Goal: Transaction & Acquisition: Download file/media

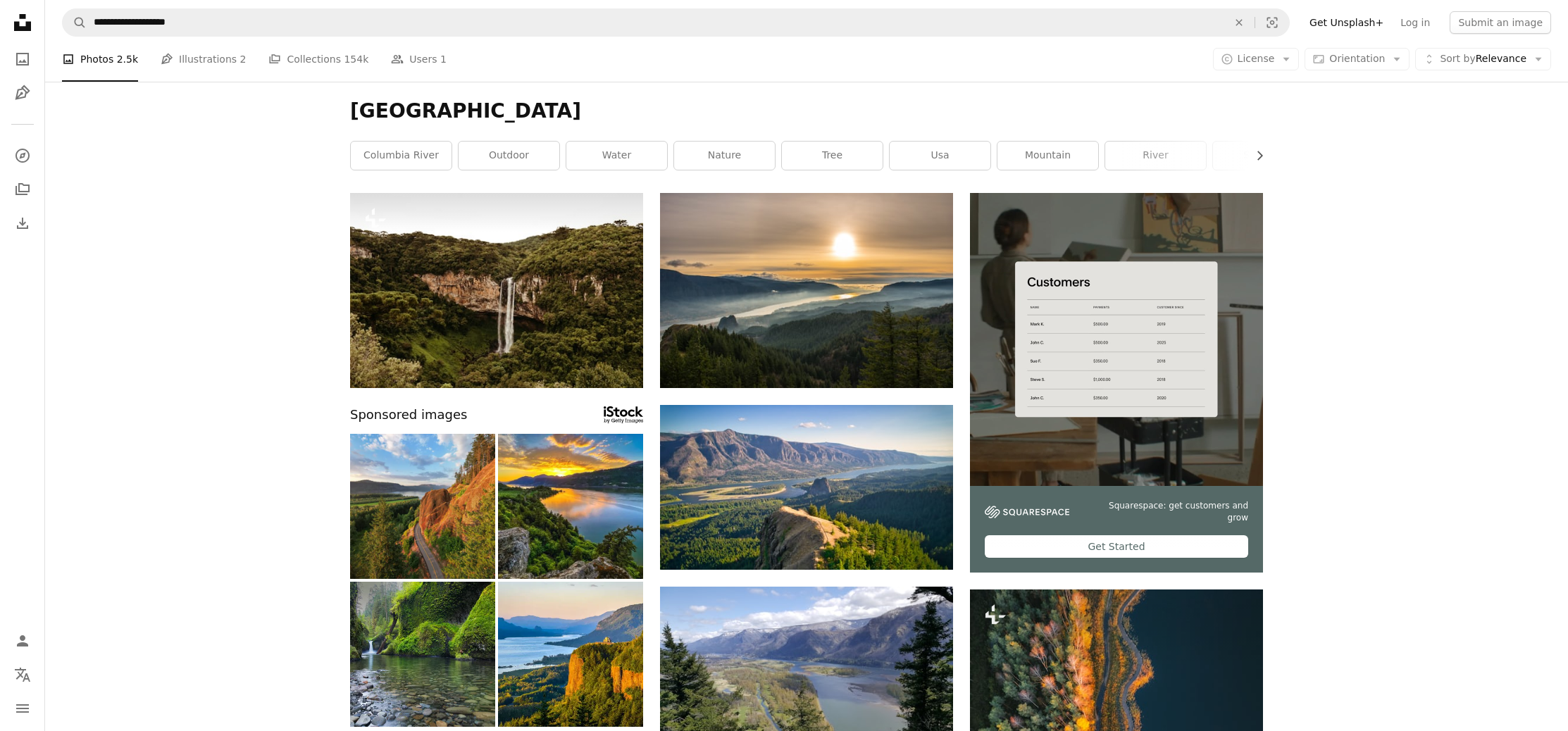
scroll to position [11987, 0]
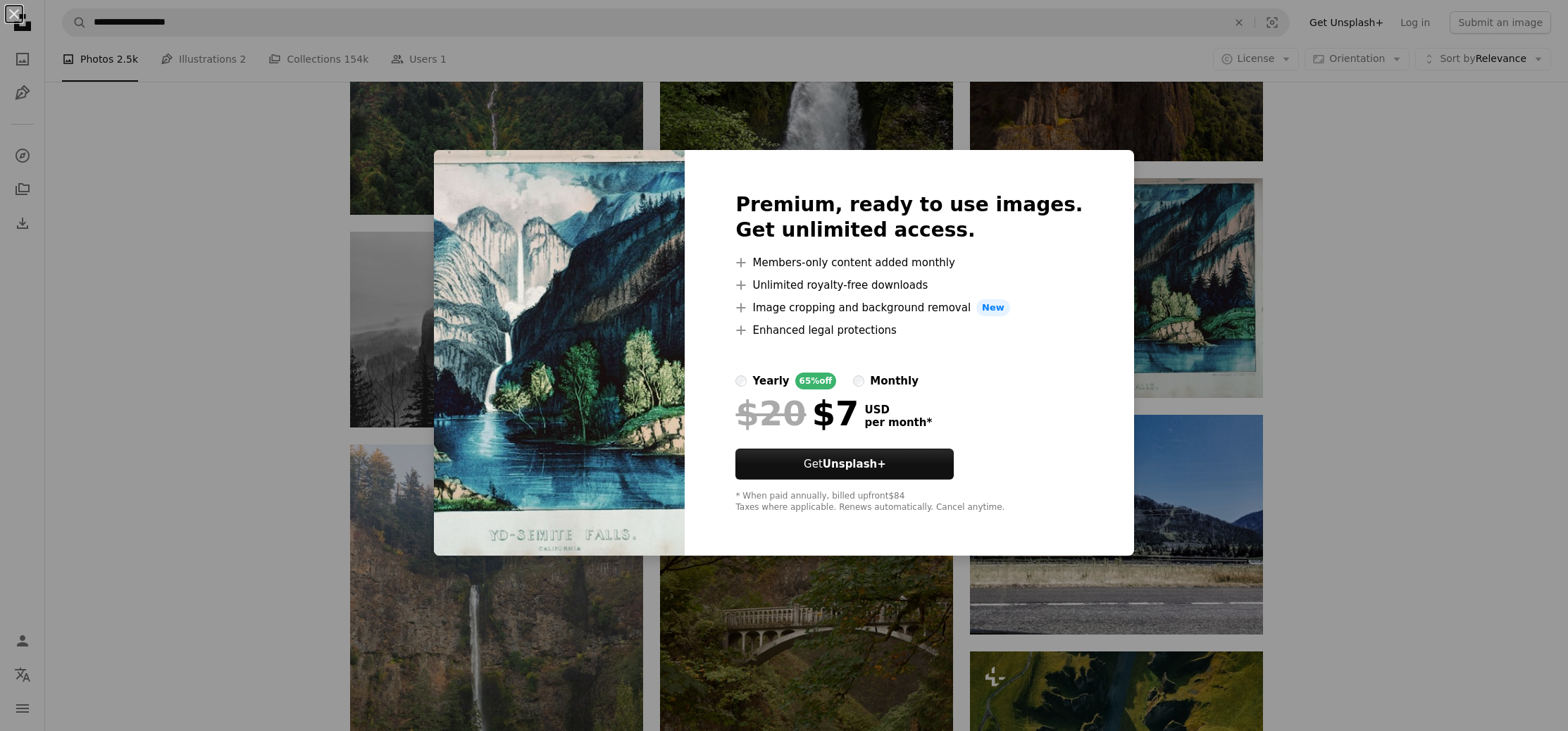
click at [1458, 339] on div "An X shape Premium, ready to use images. Get unlimited access. A plus sign Memb…" at bounding box center [784, 365] width 1568 height 731
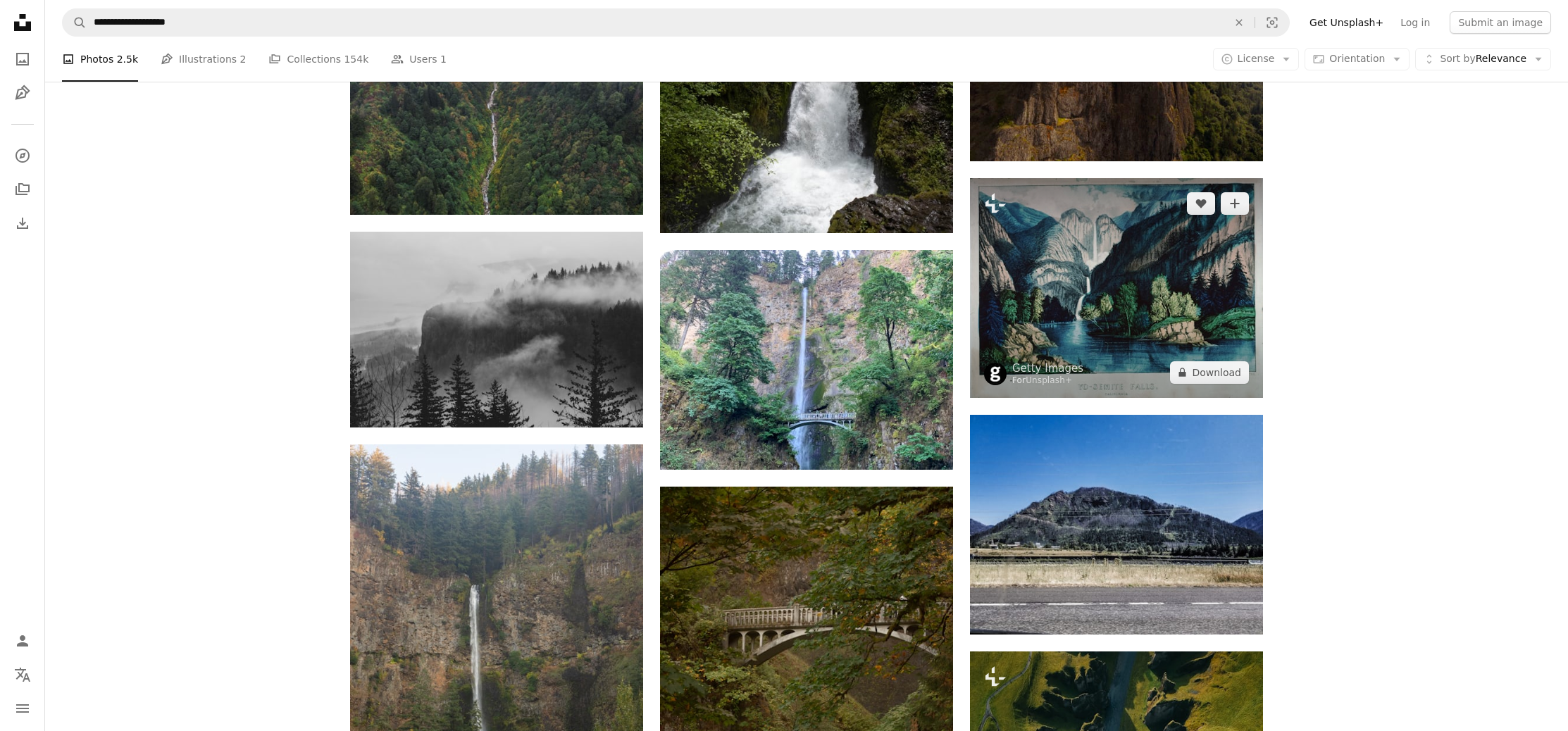
click at [1240, 333] on img at bounding box center [1116, 288] width 293 height 220
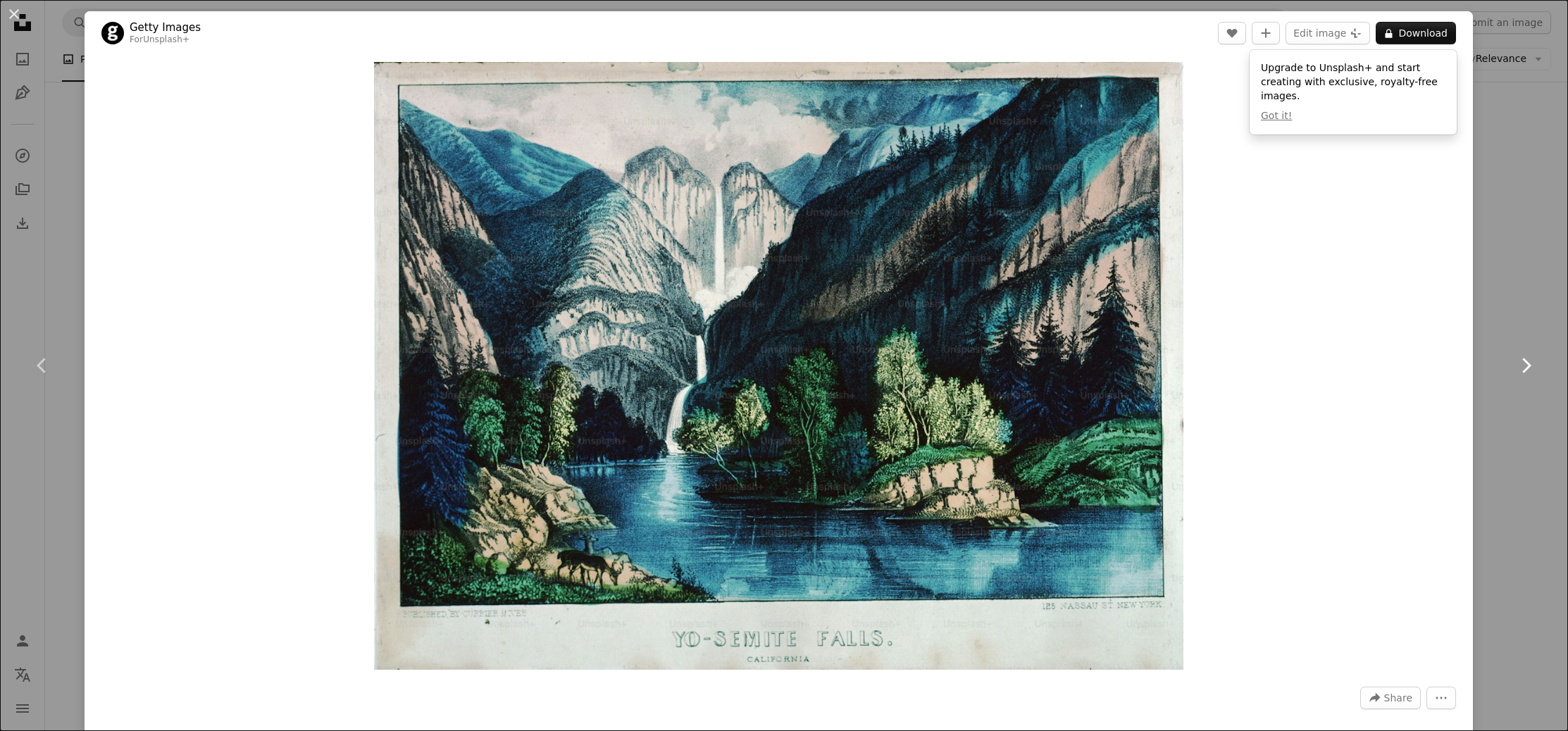
click at [1531, 318] on link "Chevron right" at bounding box center [1526, 365] width 85 height 135
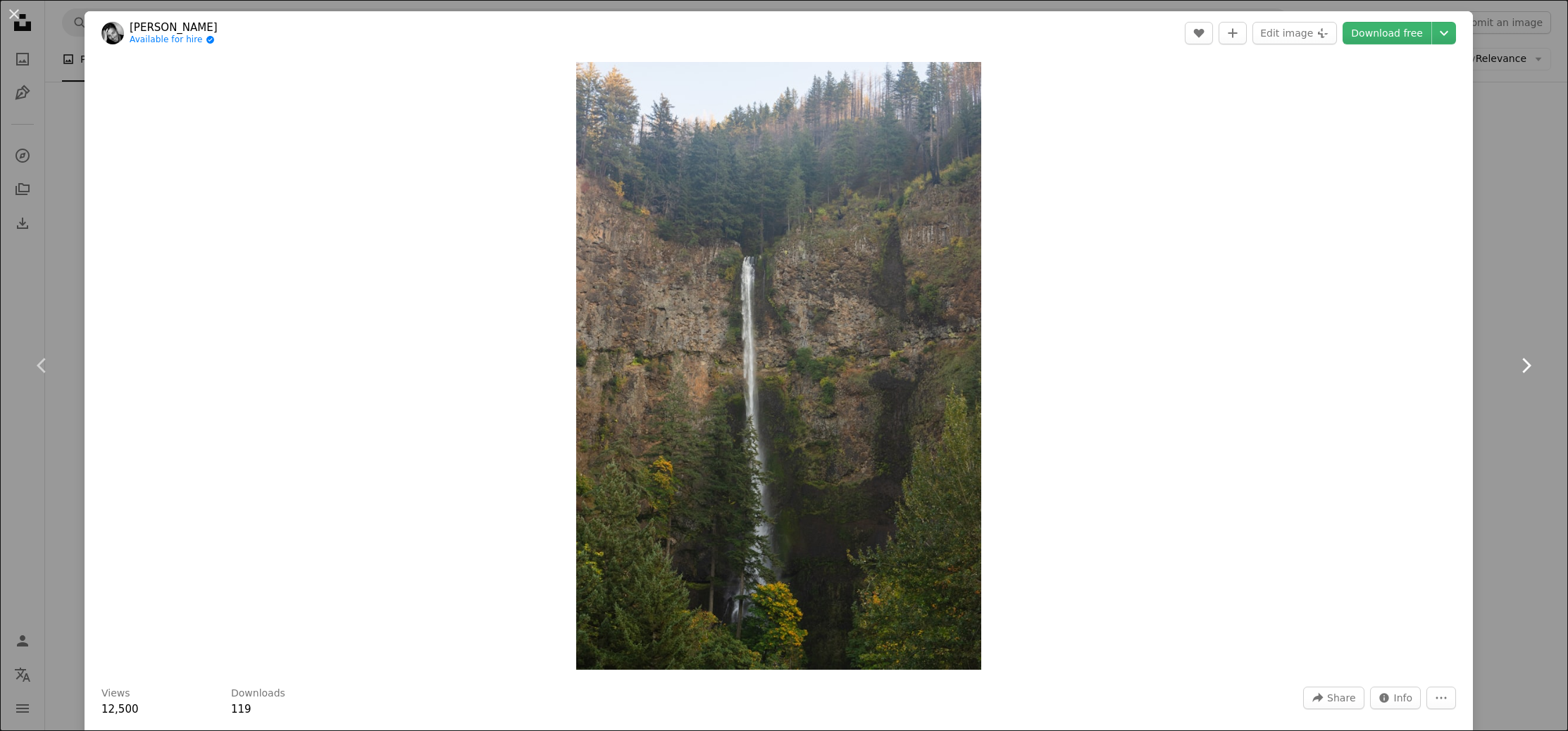
click at [1530, 308] on link "Chevron right" at bounding box center [1526, 365] width 85 height 135
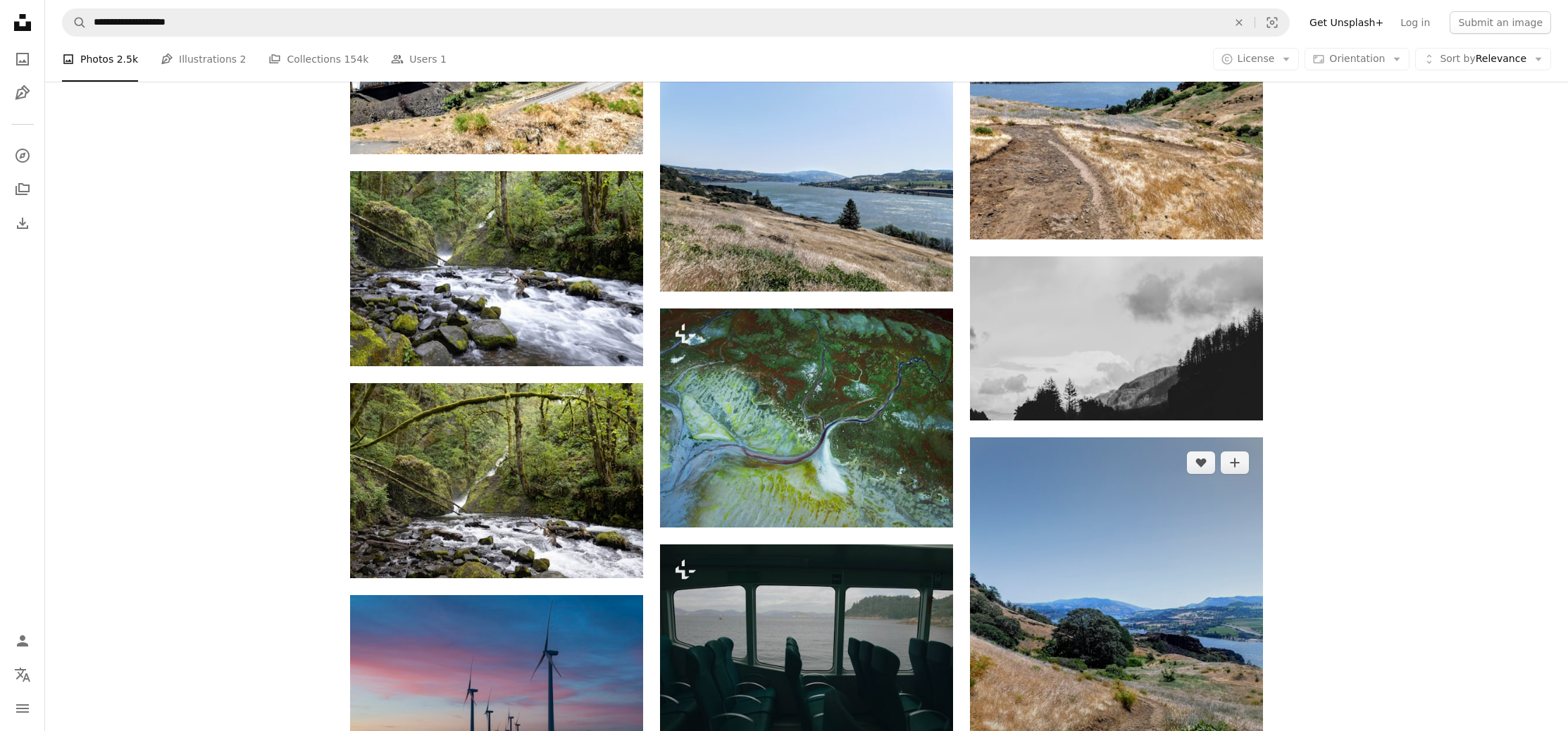
scroll to position [14296, 0]
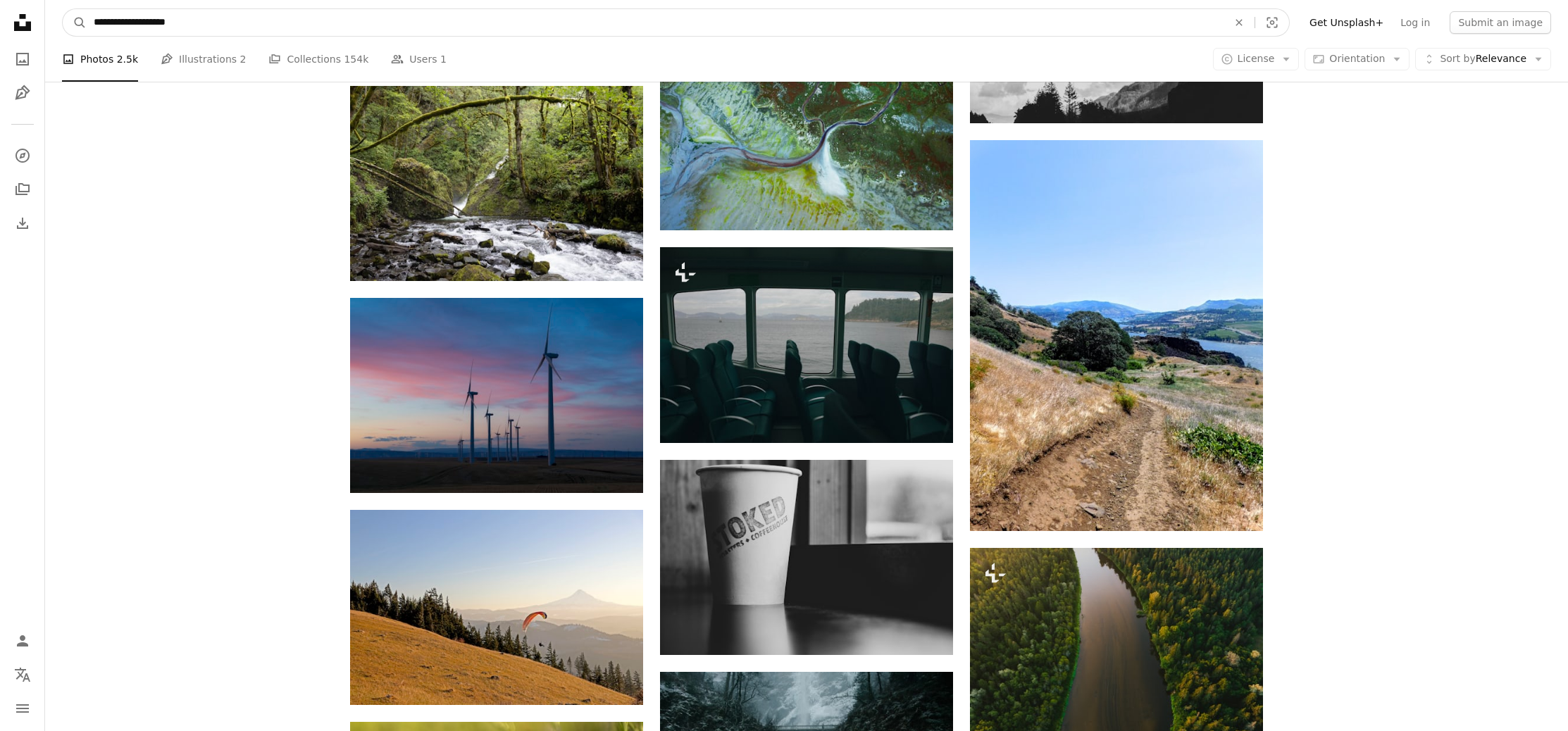
click at [496, 28] on input "**********" at bounding box center [655, 22] width 1137 height 27
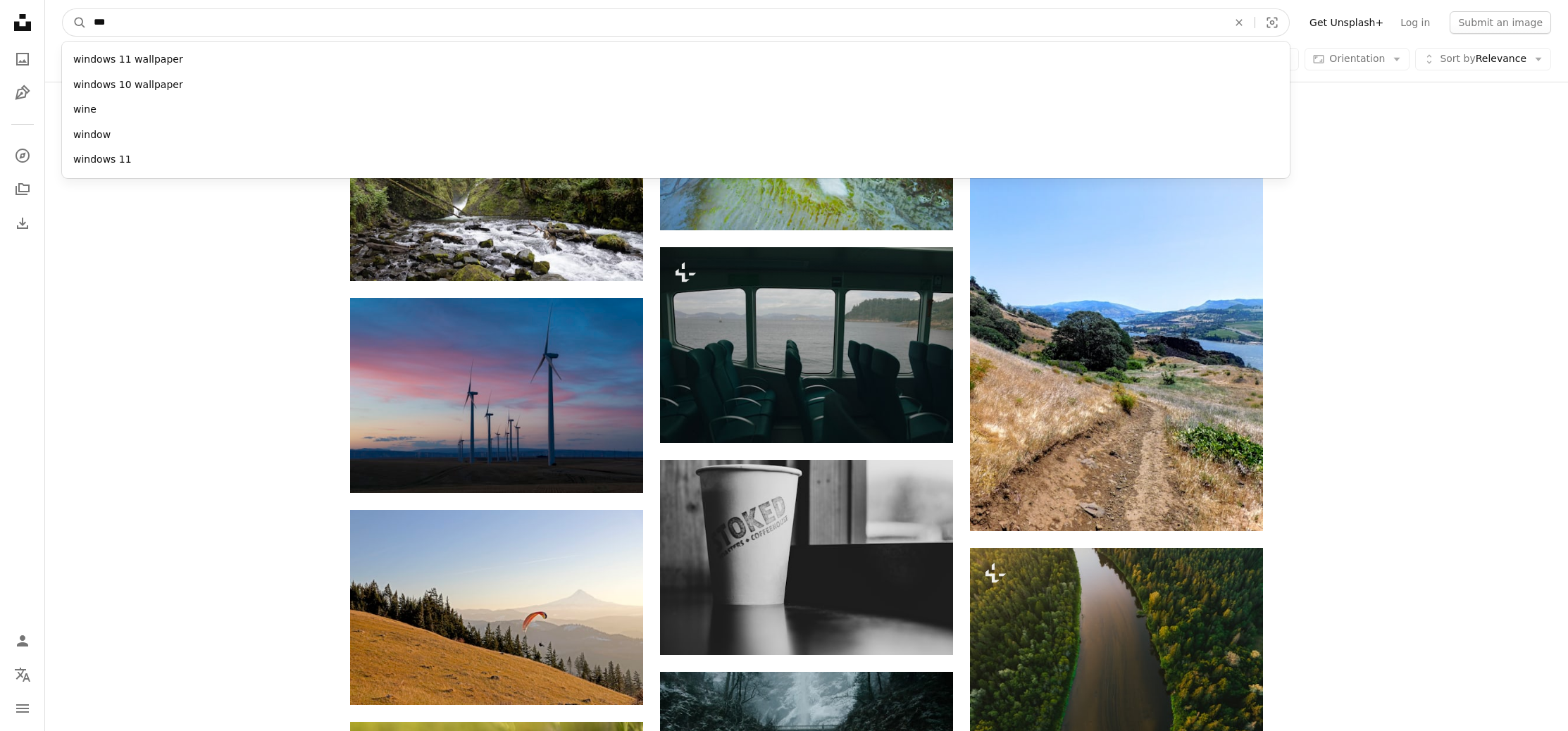
type input "****"
click at [75, 23] on button "A magnifying glass" at bounding box center [75, 22] width 24 height 27
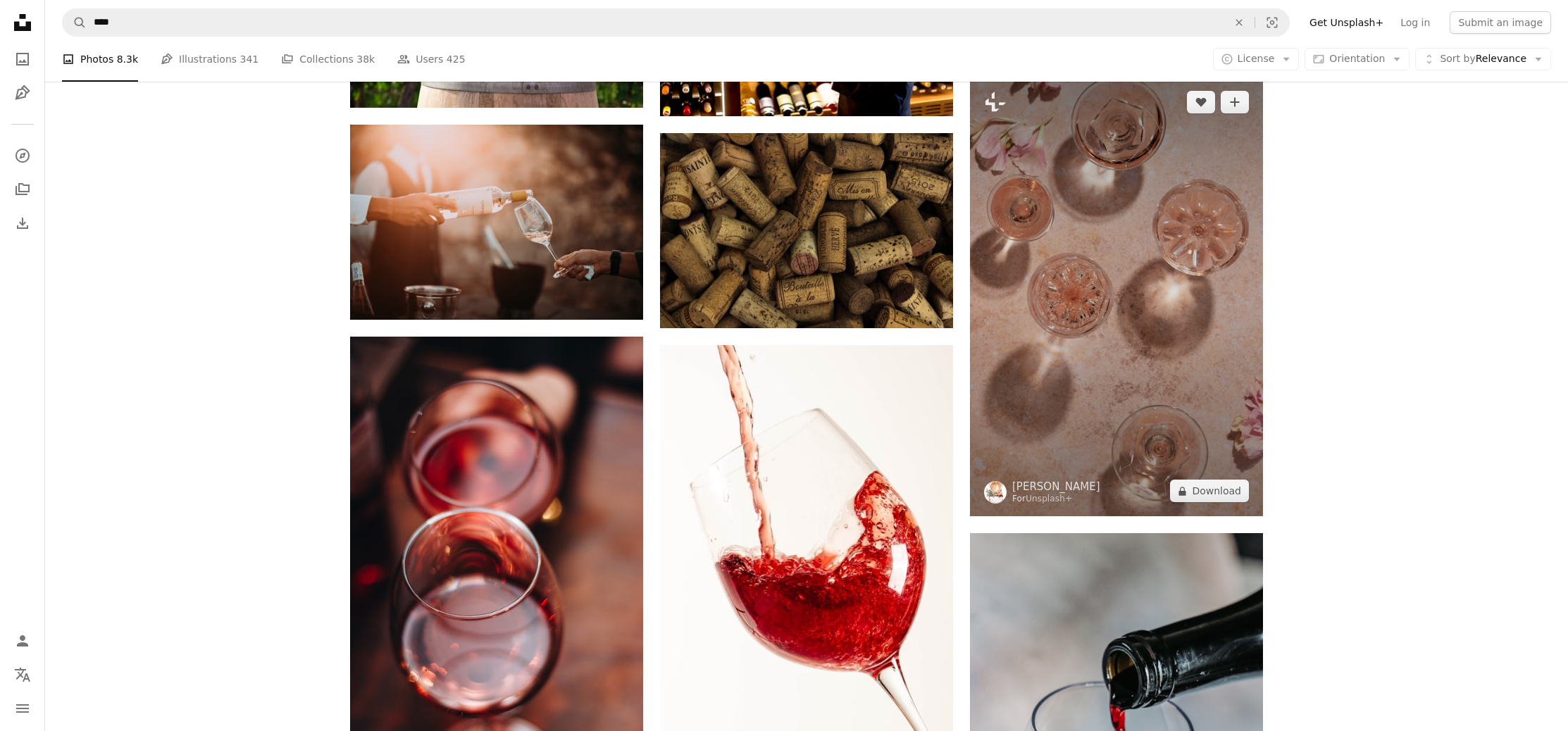
scroll to position [2259, 0]
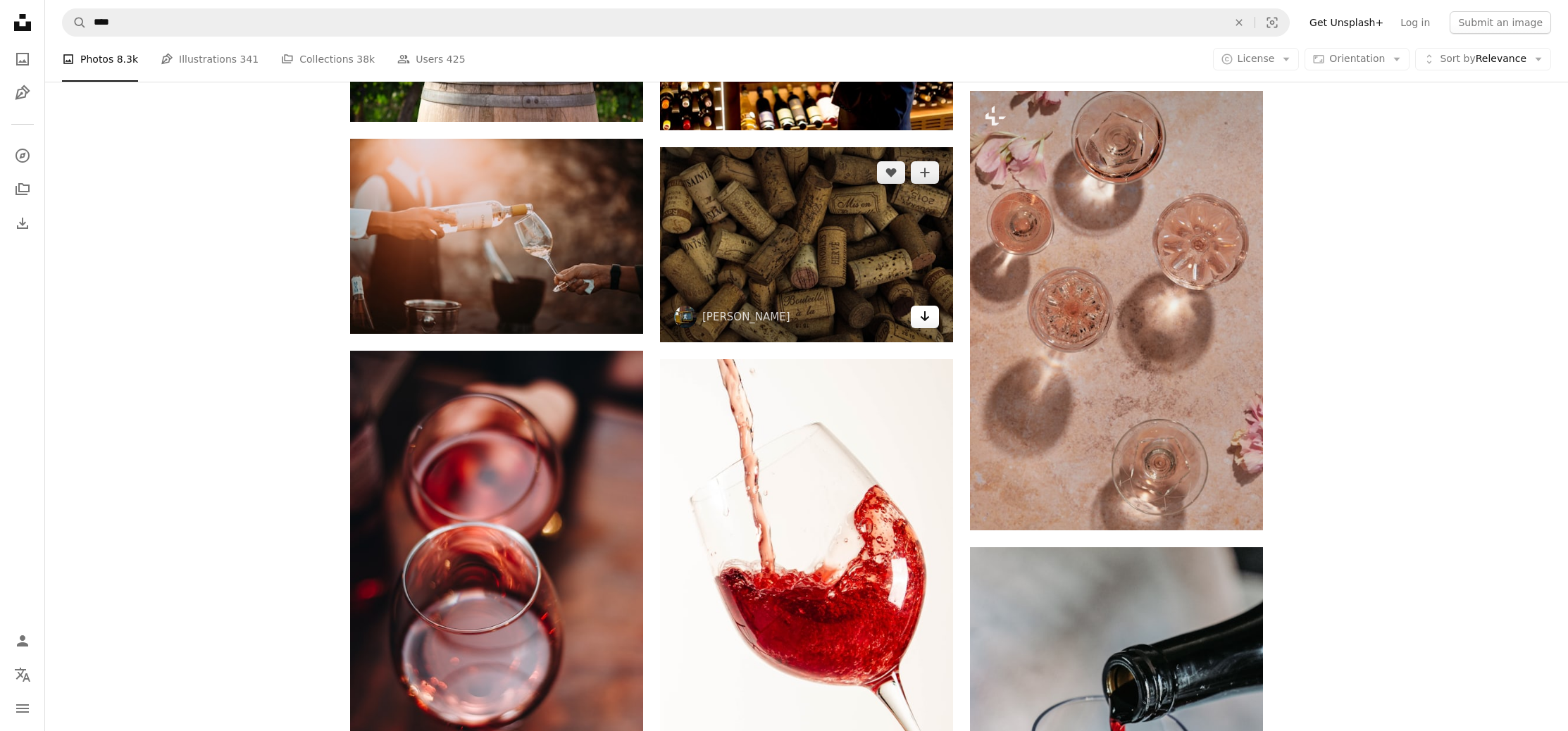
click at [934, 313] on link "Arrow pointing down" at bounding box center [925, 316] width 28 height 23
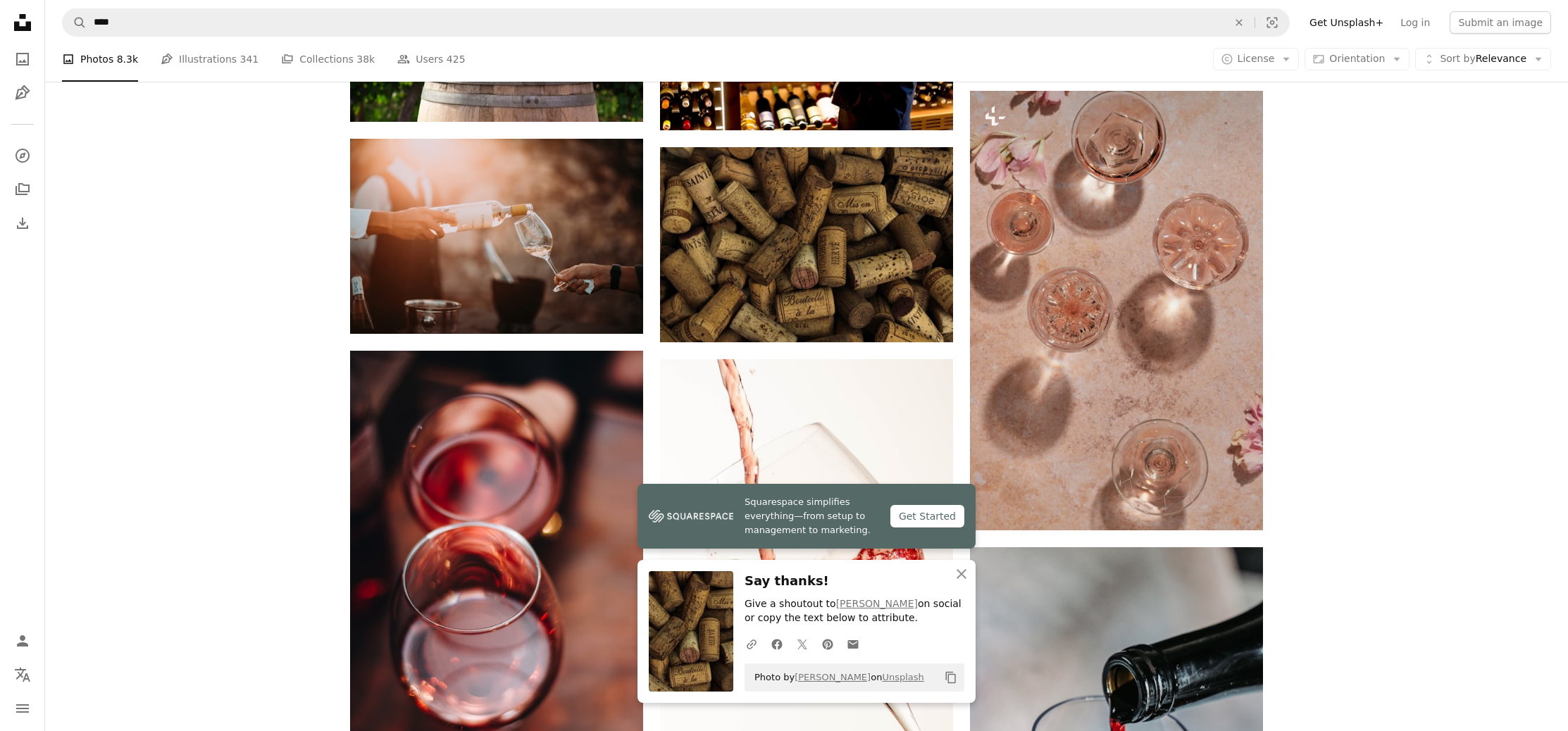
click at [1431, 258] on div "Plus sign for Unsplash+ A heart A plus sign Getty Images For Unsplash+ A lock D…" at bounding box center [807, 519] width 1523 height 5170
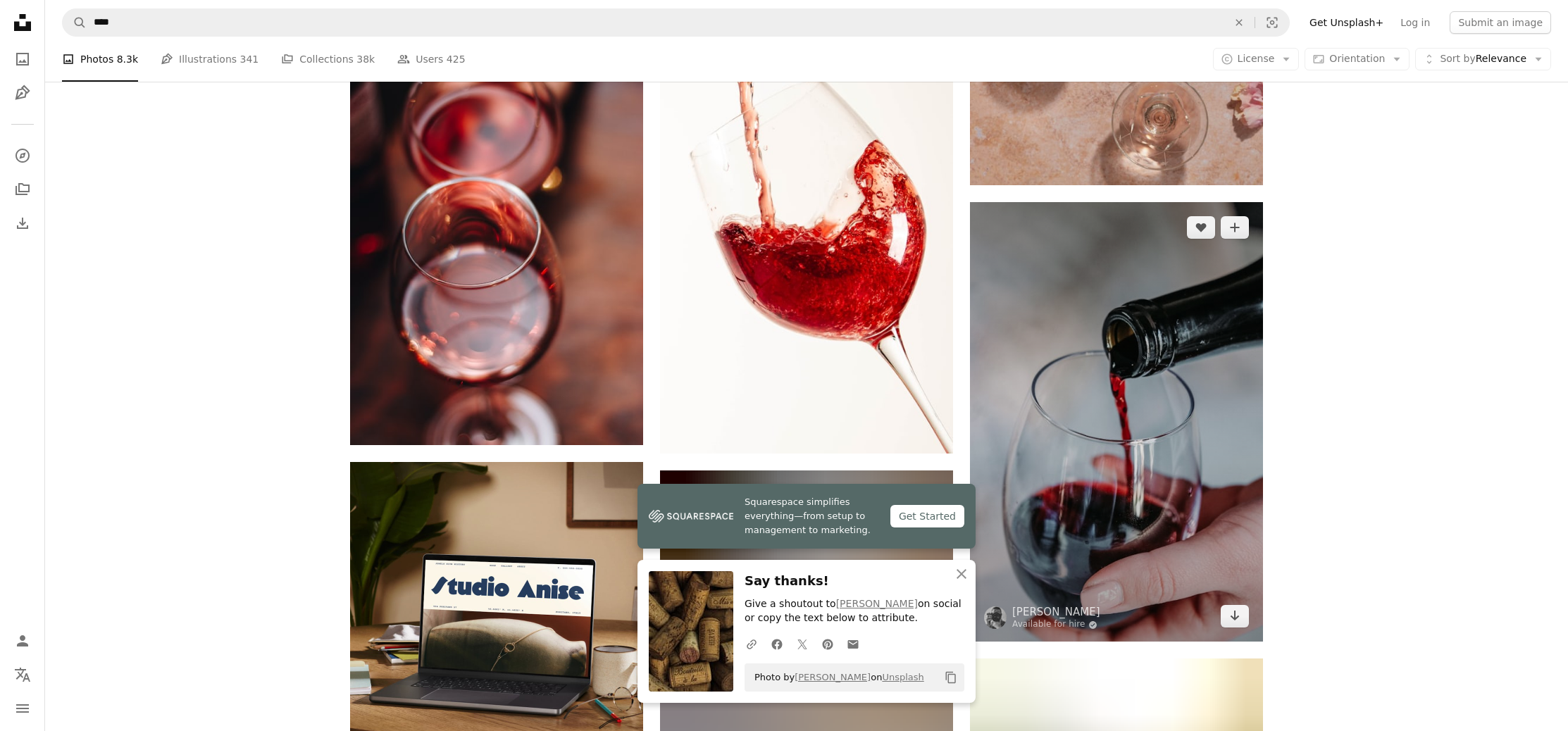
scroll to position [2613, 0]
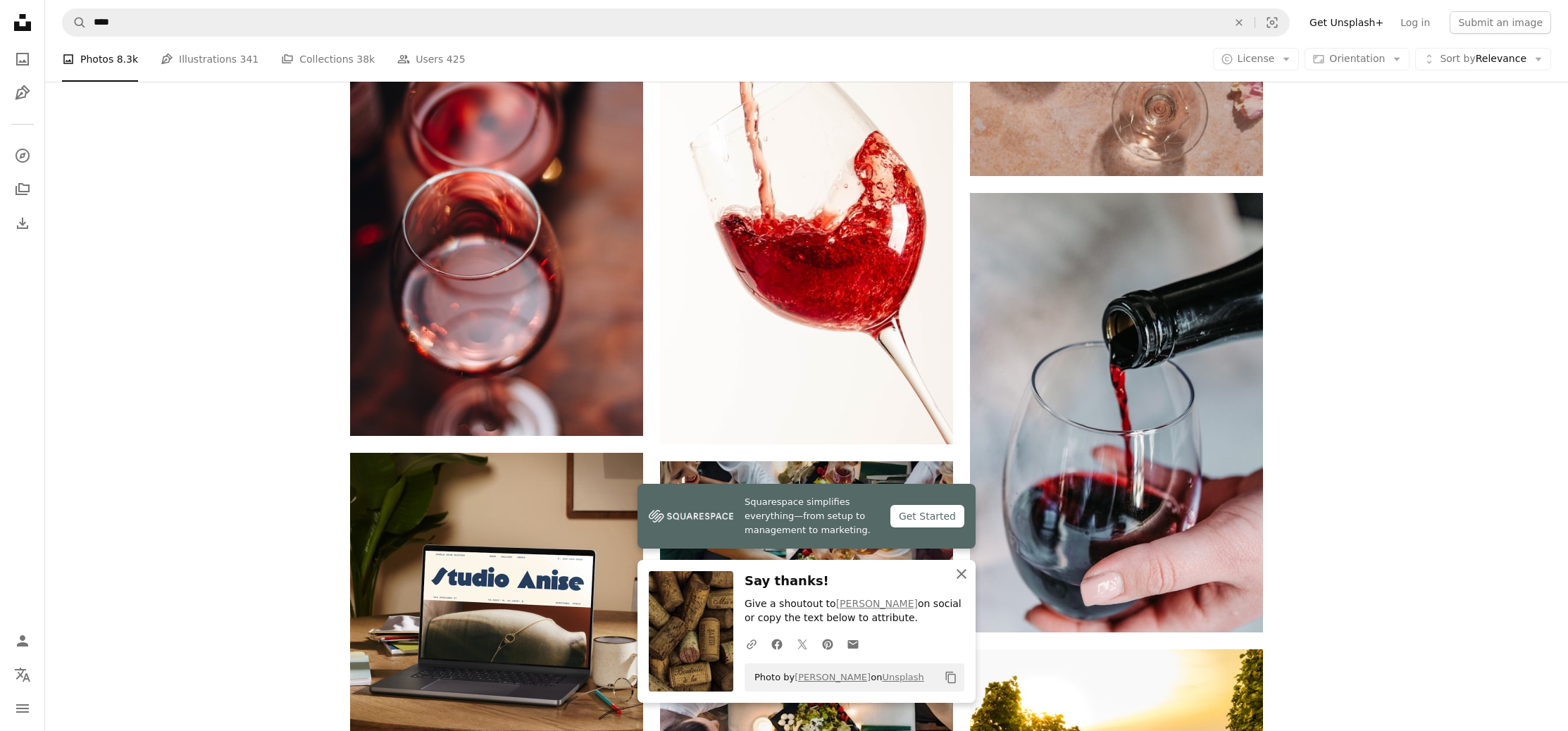
click at [961, 574] on icon "An X shape" at bounding box center [961, 574] width 17 height 17
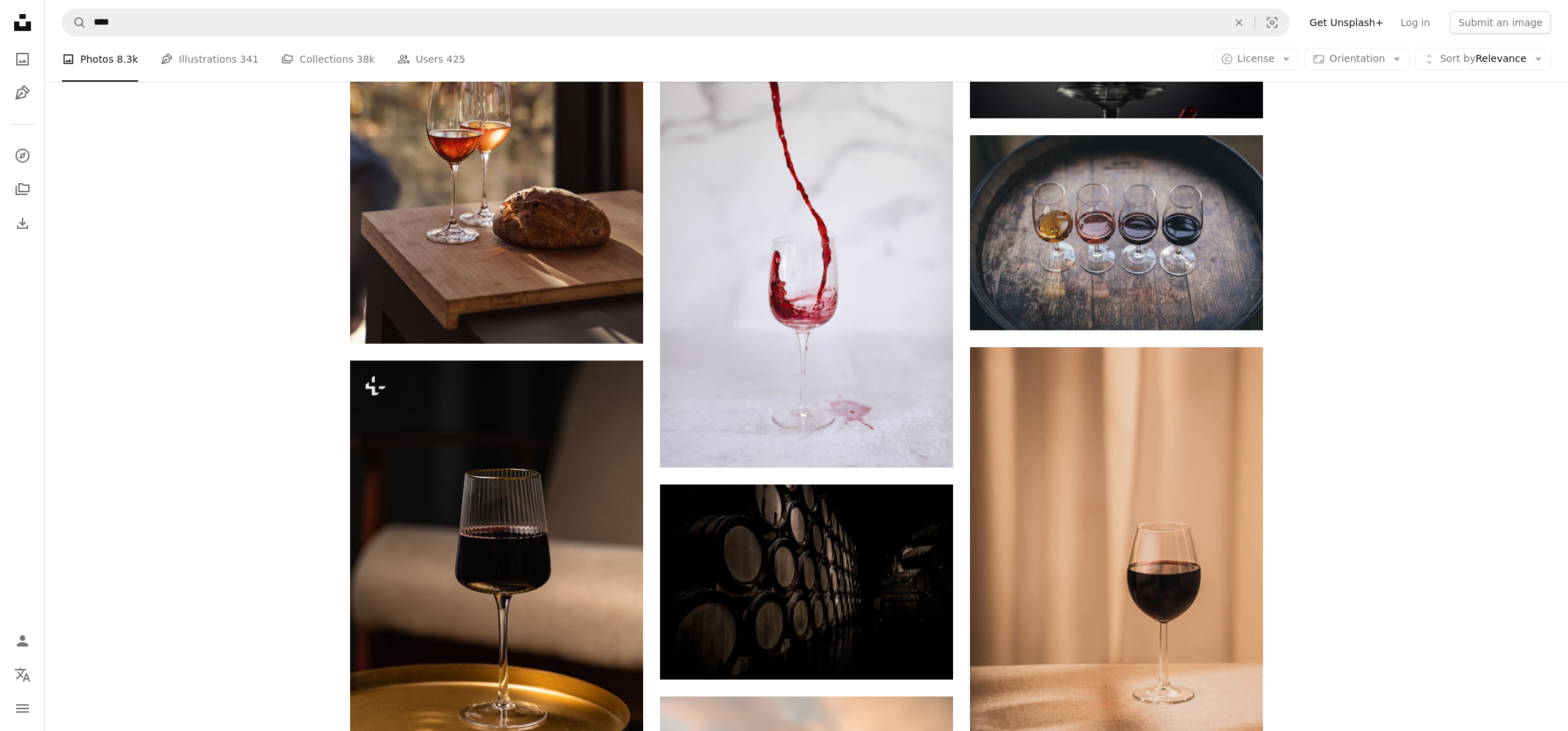
scroll to position [4247, 0]
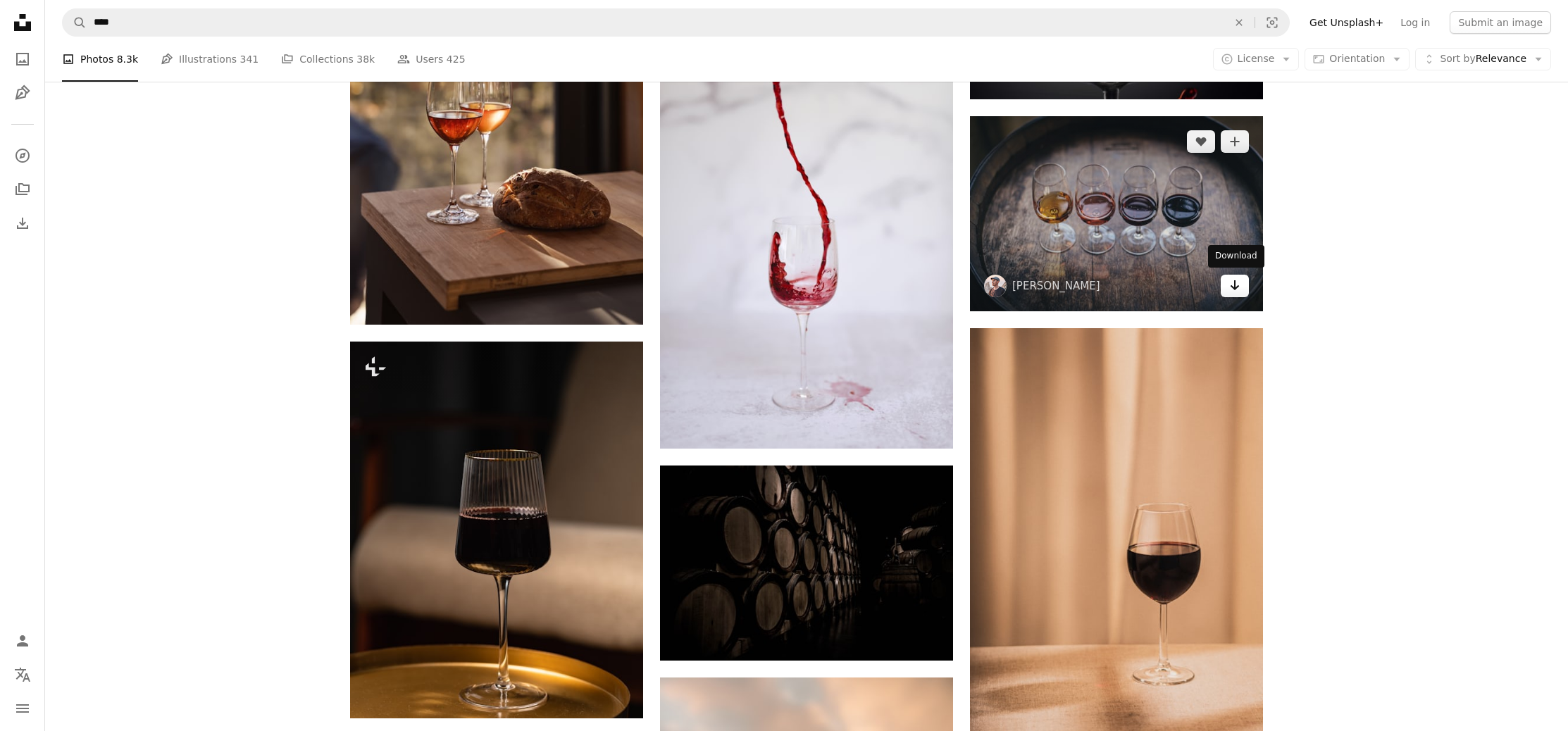
click at [1240, 287] on link "Arrow pointing down" at bounding box center [1234, 285] width 28 height 23
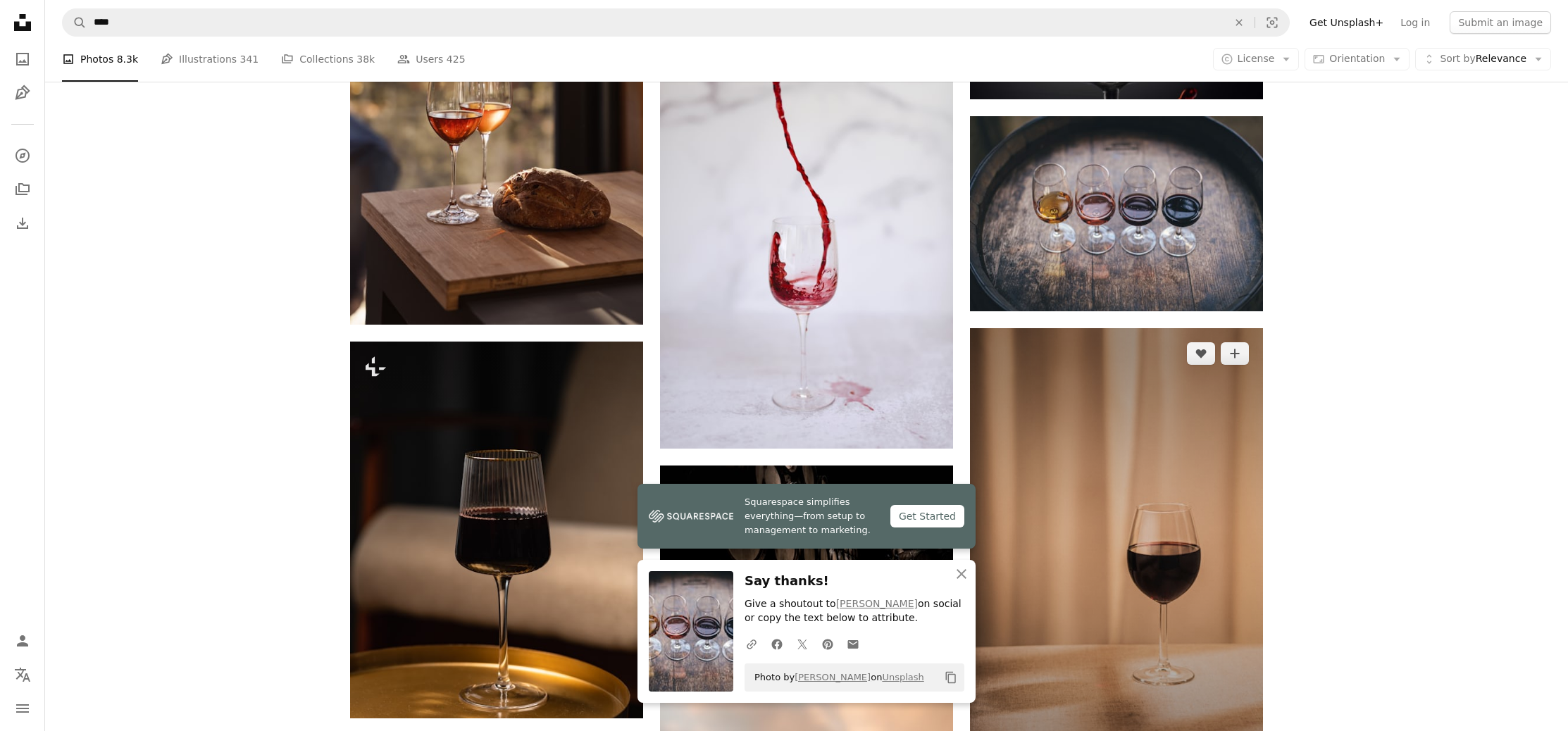
drag, startPoint x: 959, startPoint y: 580, endPoint x: 1120, endPoint y: 516, distance: 173.3
click at [960, 579] on icon "An X shape" at bounding box center [961, 574] width 17 height 17
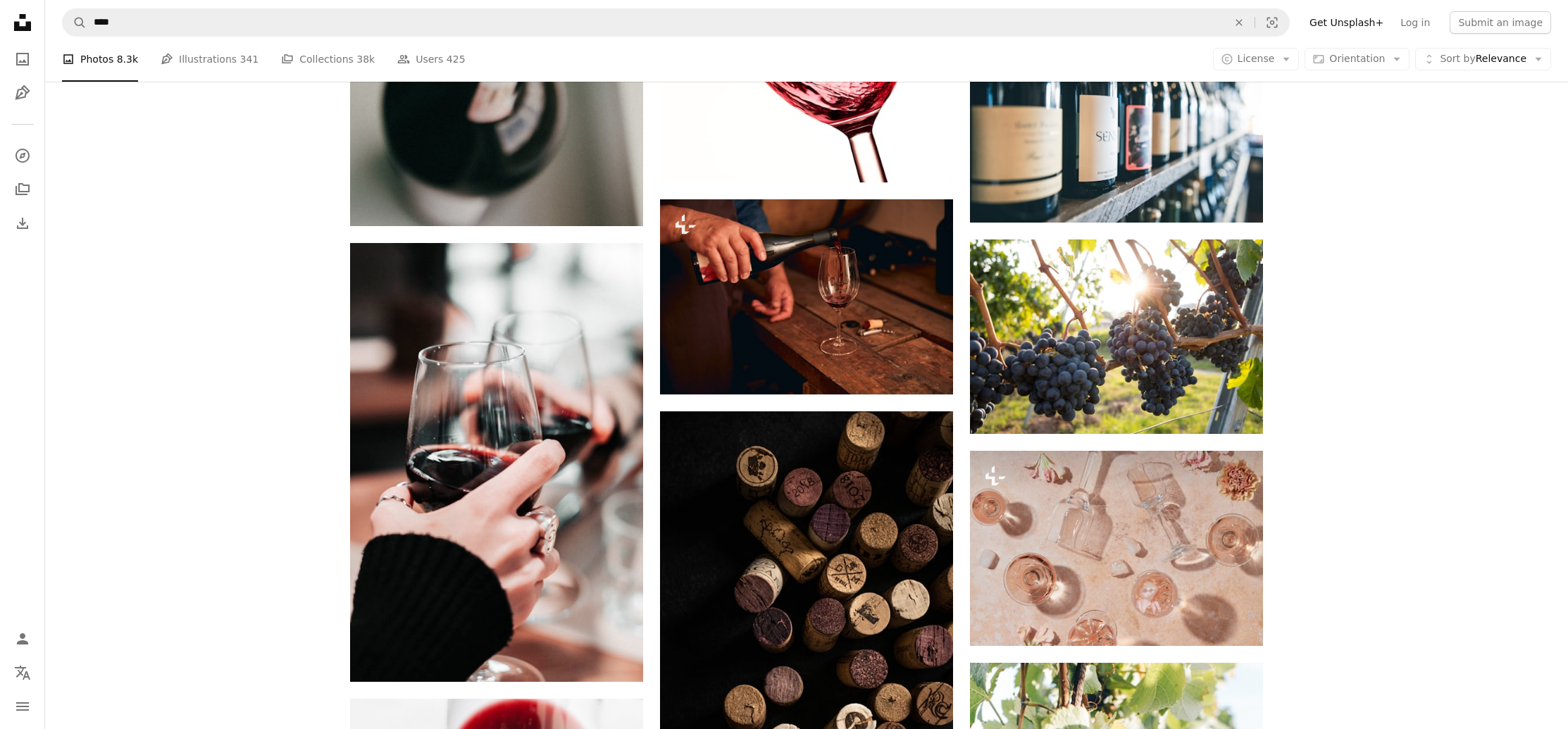
scroll to position [11578, 0]
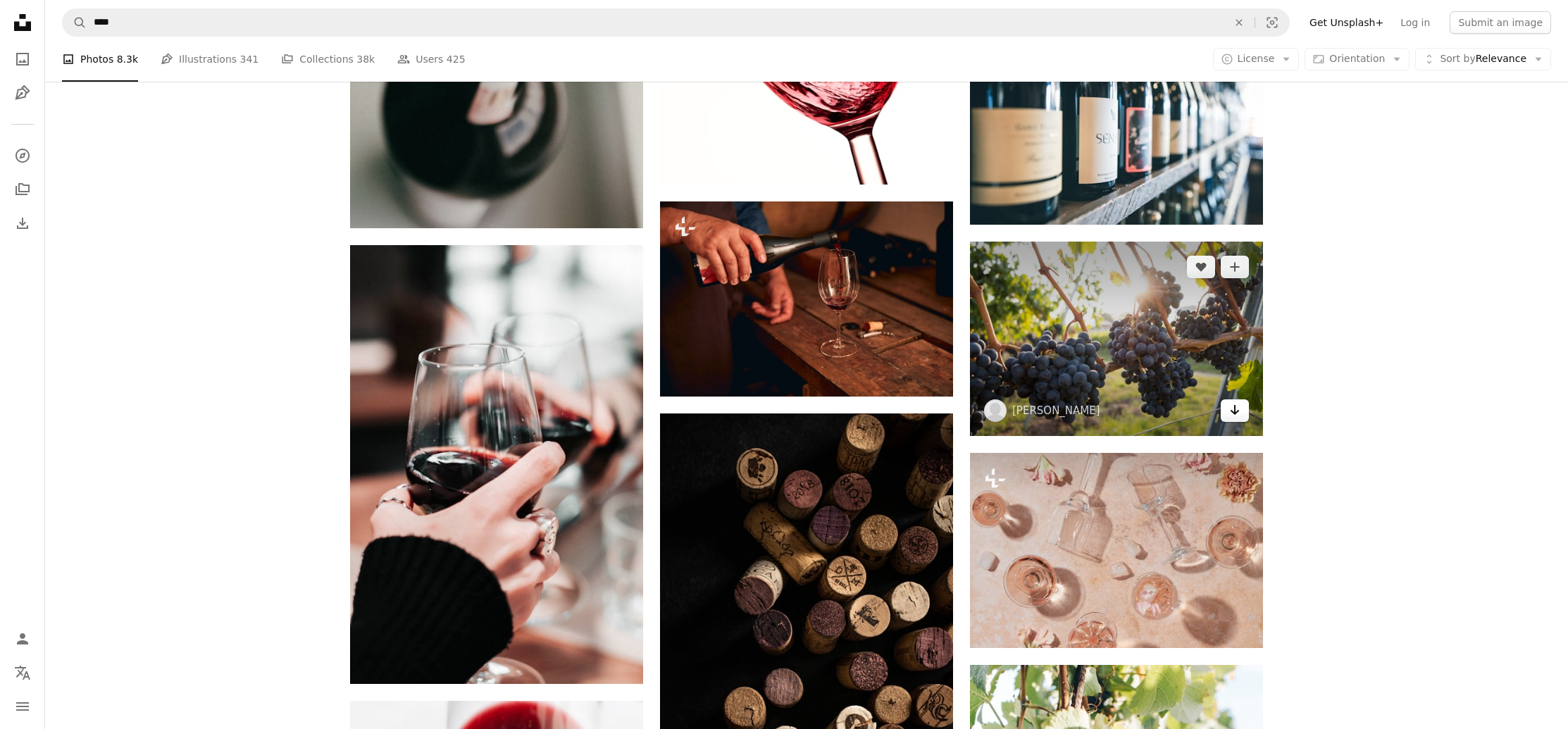
click at [1234, 409] on icon "Download" at bounding box center [1235, 410] width 9 height 10
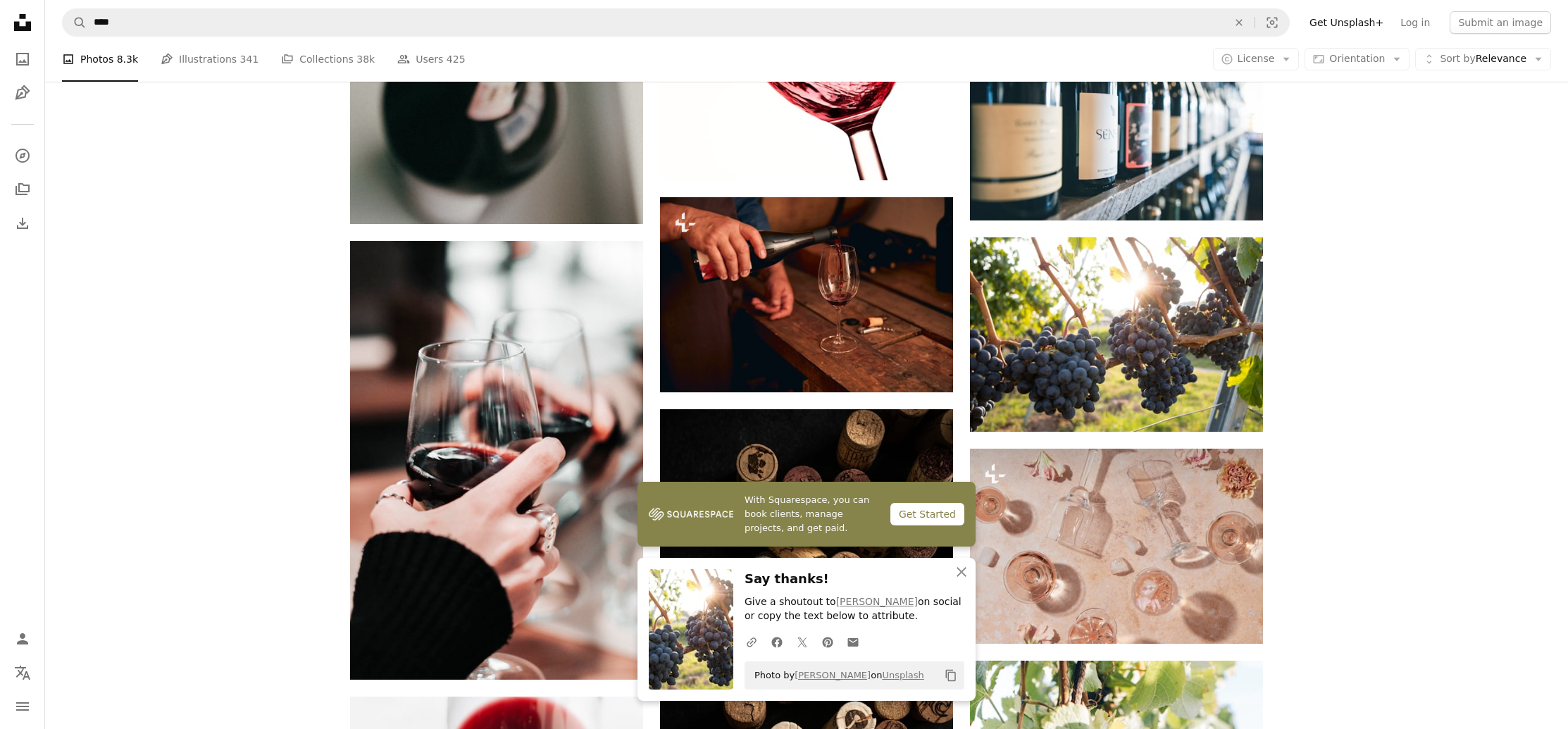
drag, startPoint x: 1455, startPoint y: 276, endPoint x: 1264, endPoint y: 415, distance: 236.2
click at [964, 581] on icon "An X shape" at bounding box center [961, 572] width 17 height 17
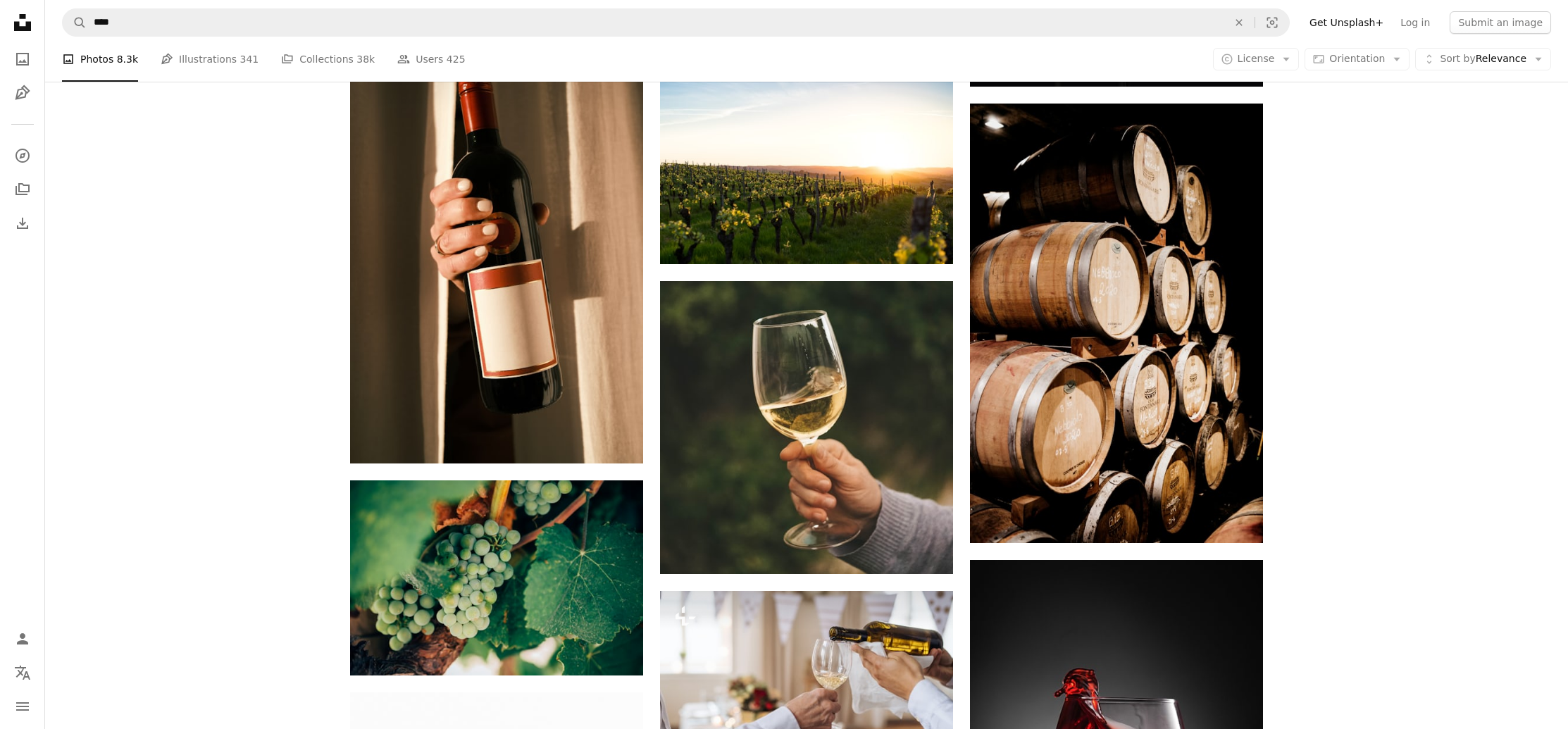
scroll to position [20397, 0]
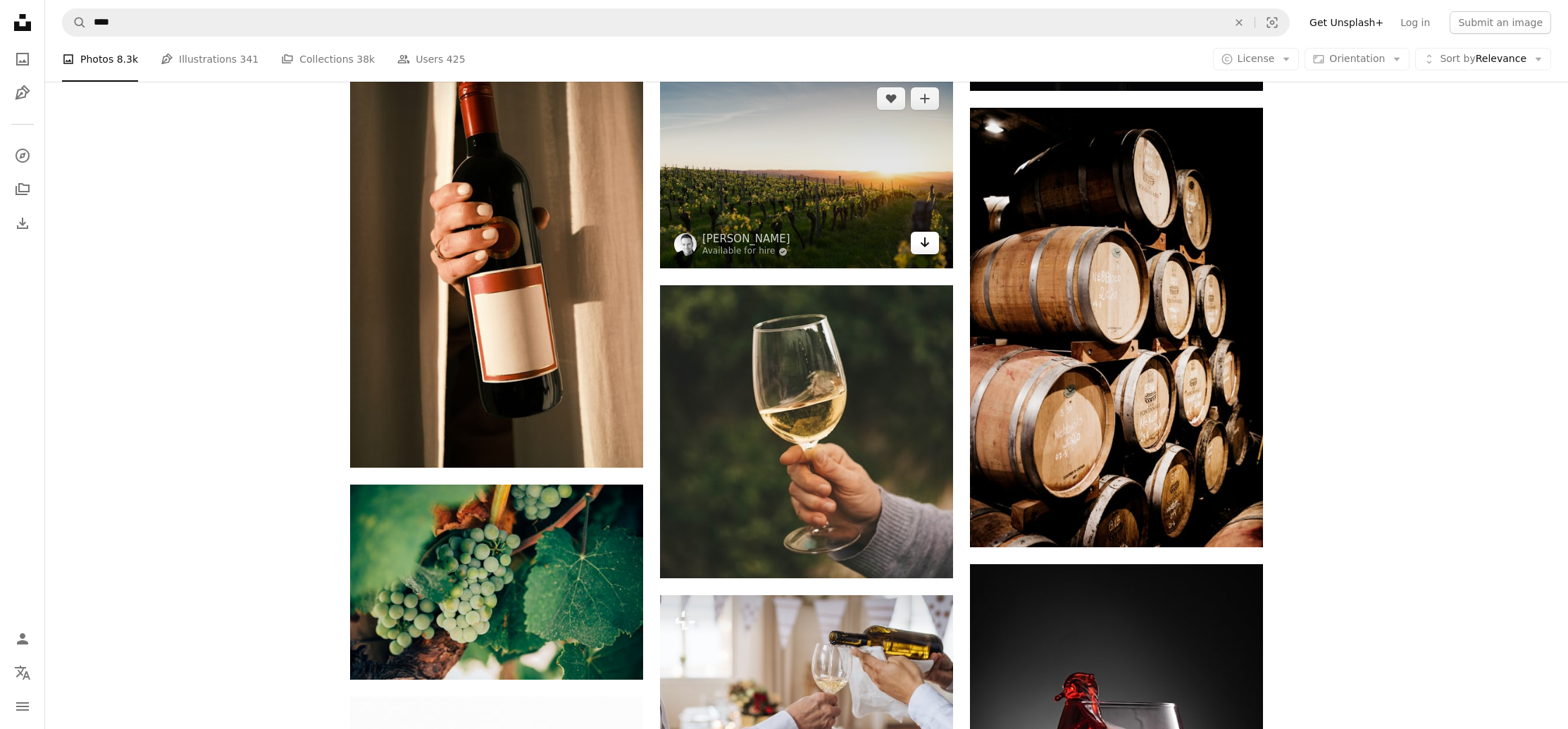
click at [921, 252] on link "Arrow pointing down" at bounding box center [925, 243] width 28 height 23
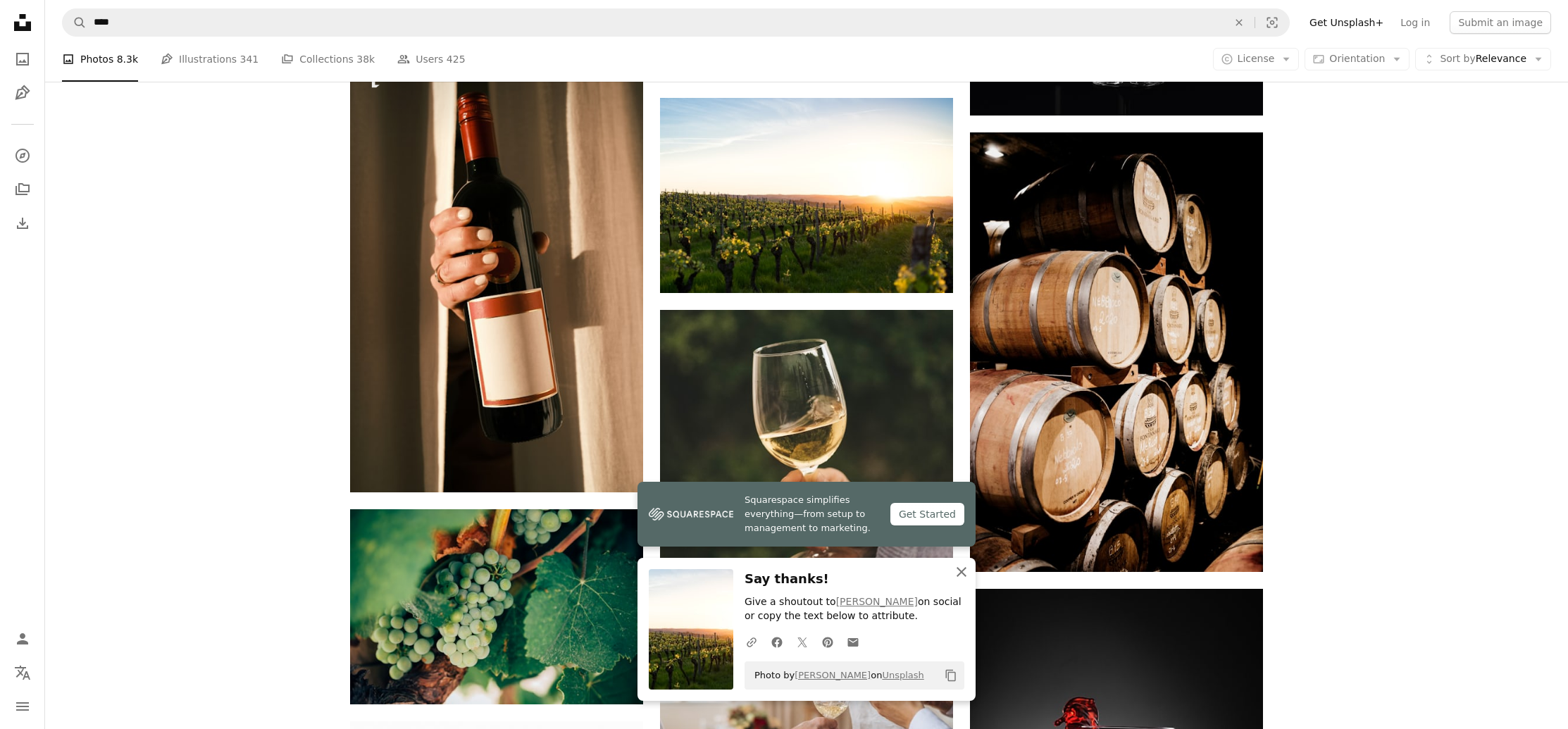
click at [964, 572] on icon "button" at bounding box center [961, 572] width 10 height 10
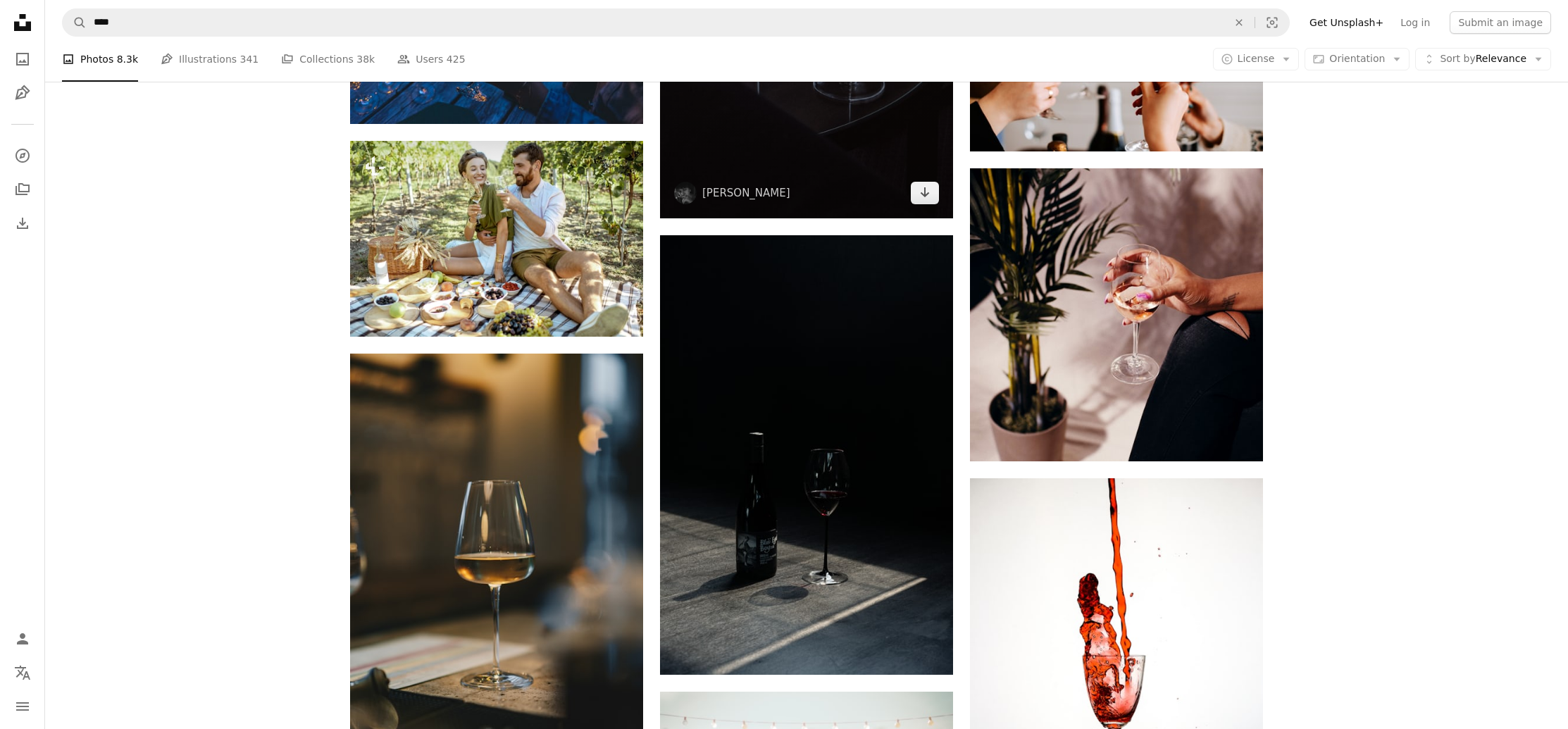
scroll to position [32488, 0]
